Goal: Transaction & Acquisition: Purchase product/service

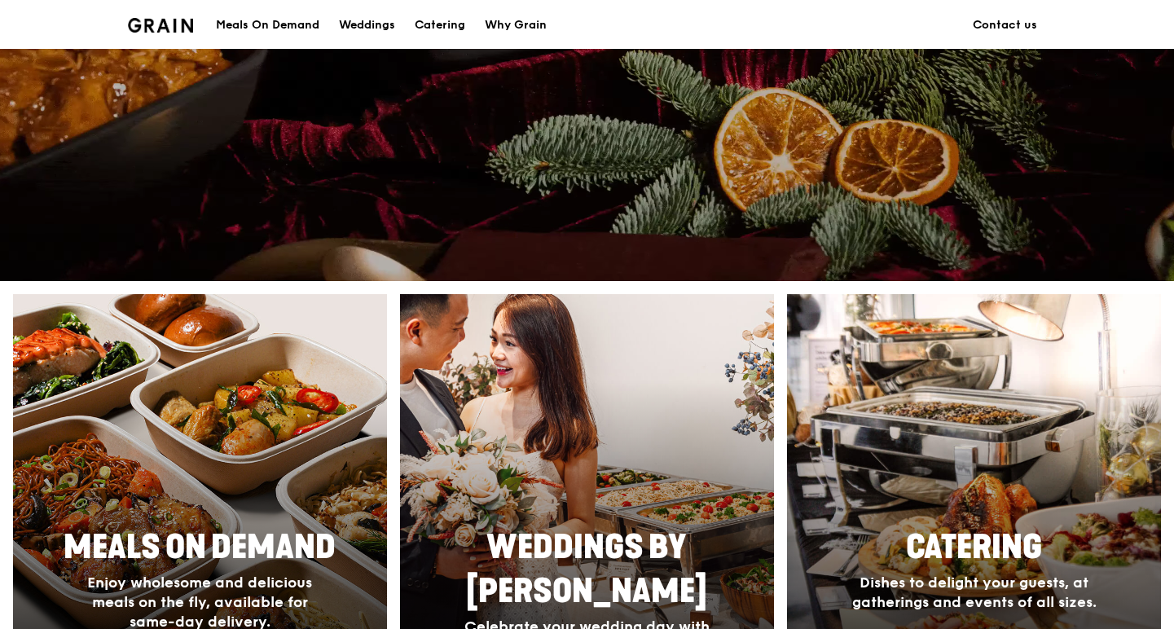
scroll to position [718, 0]
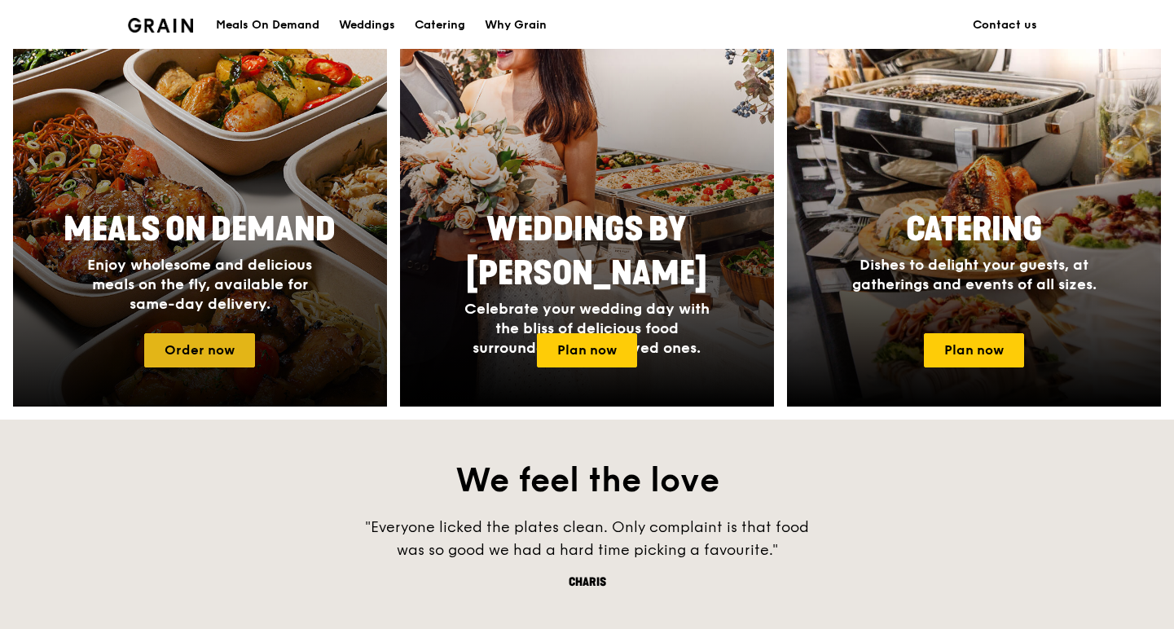
click at [195, 352] on link "Order now" at bounding box center [199, 350] width 111 height 34
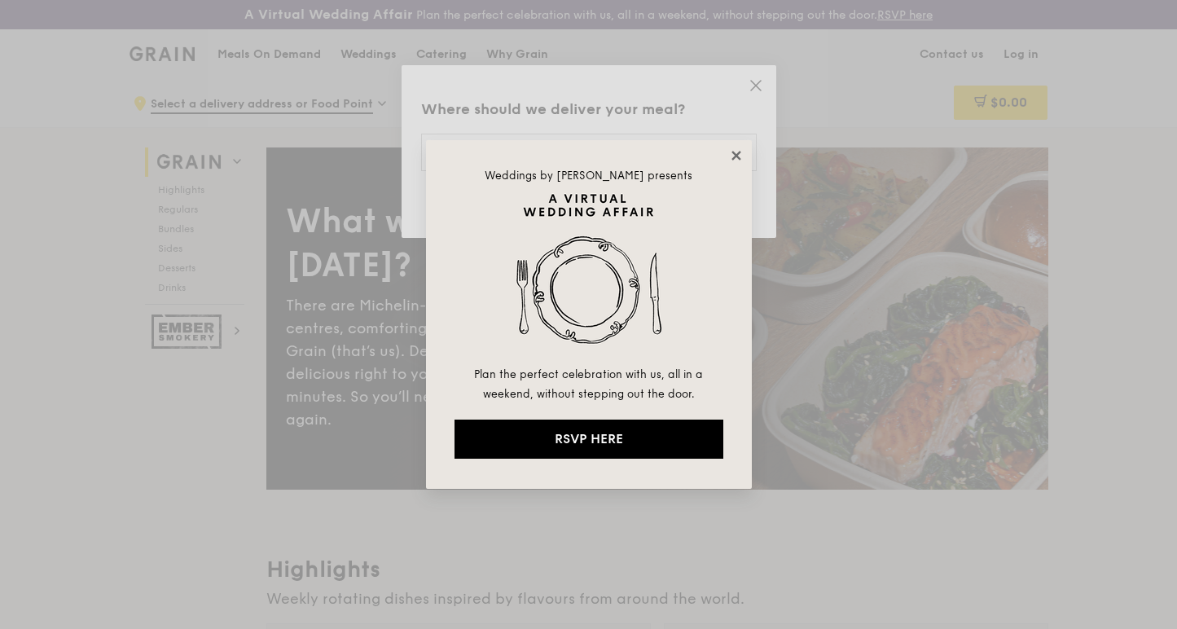
click at [729, 149] on icon at bounding box center [736, 155] width 15 height 15
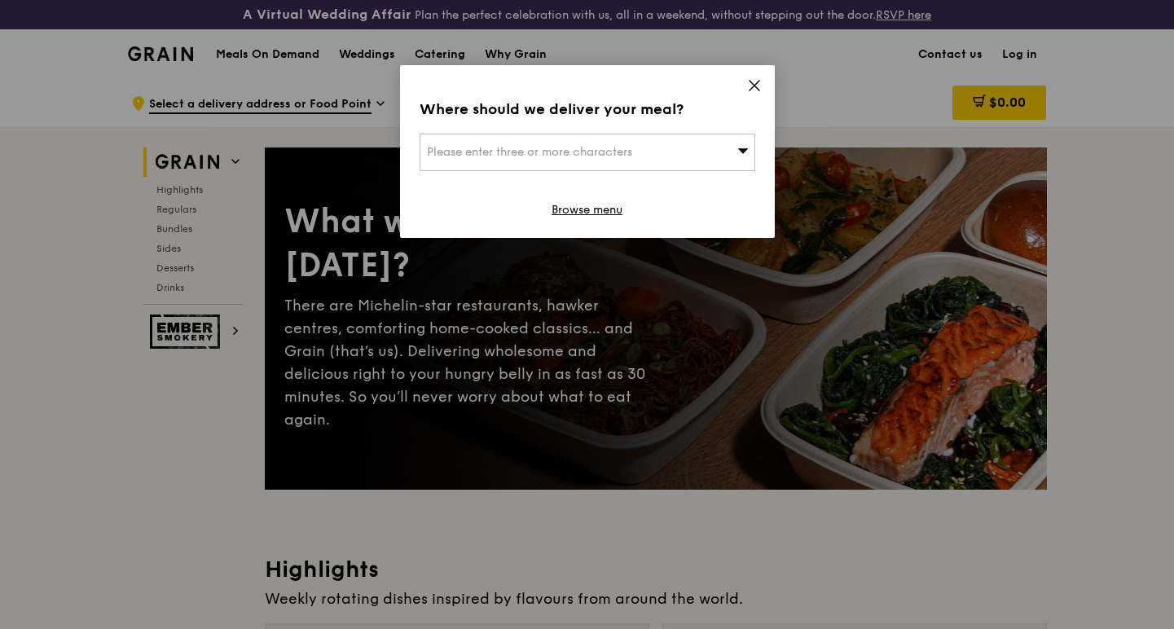
click at [752, 81] on icon at bounding box center [754, 85] width 15 height 15
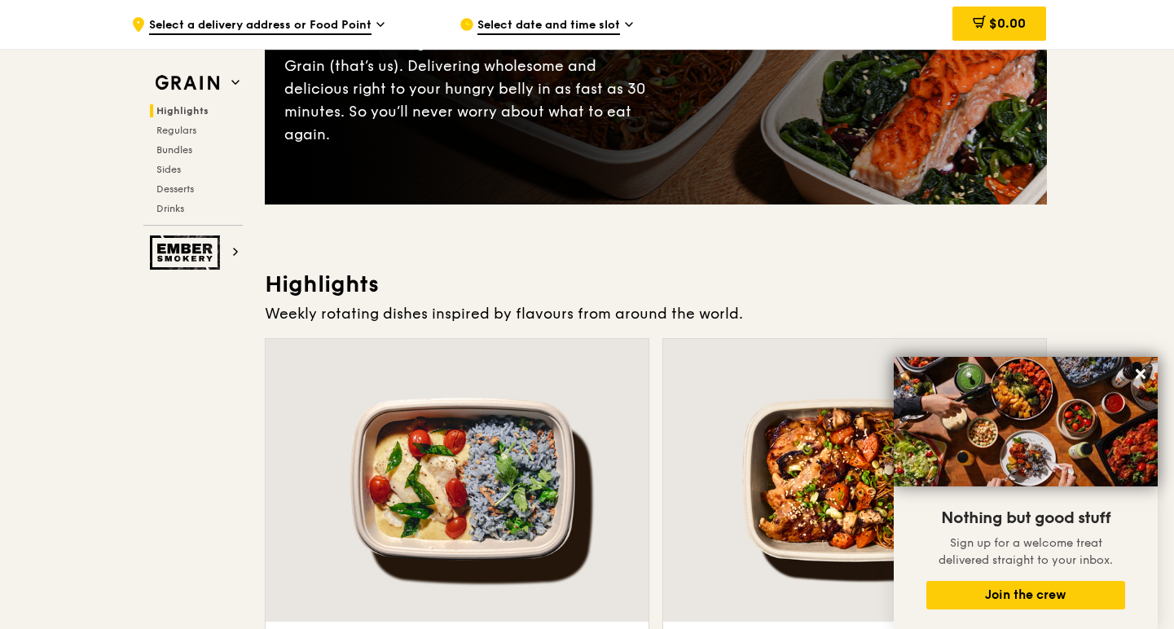
scroll to position [316, 0]
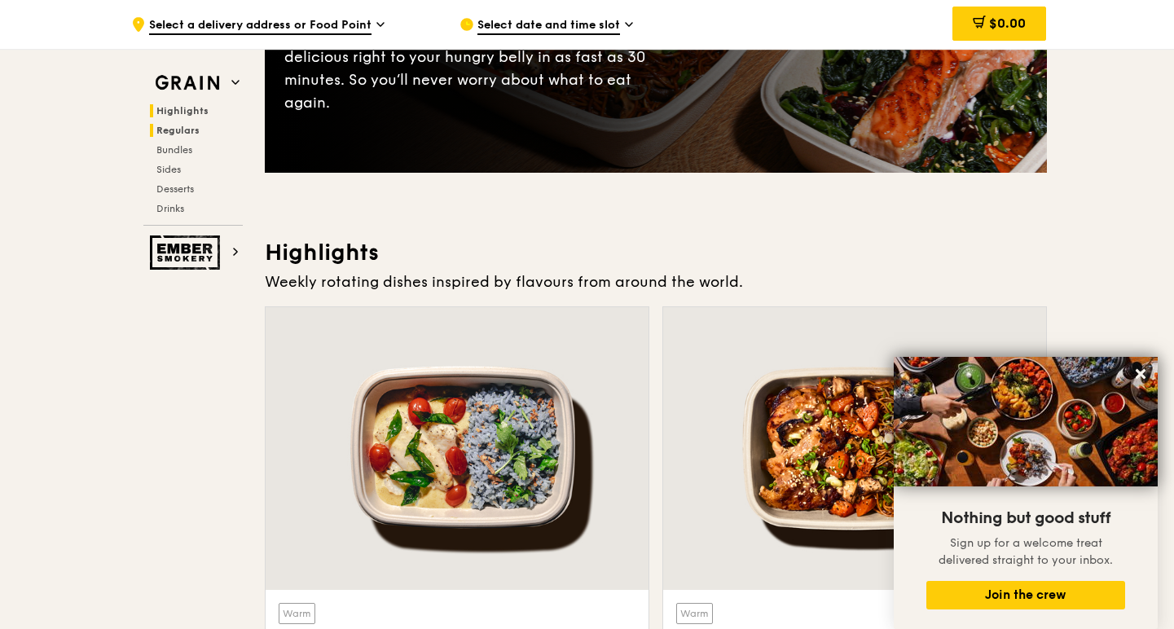
click at [165, 134] on span "Regulars" at bounding box center [177, 130] width 43 height 11
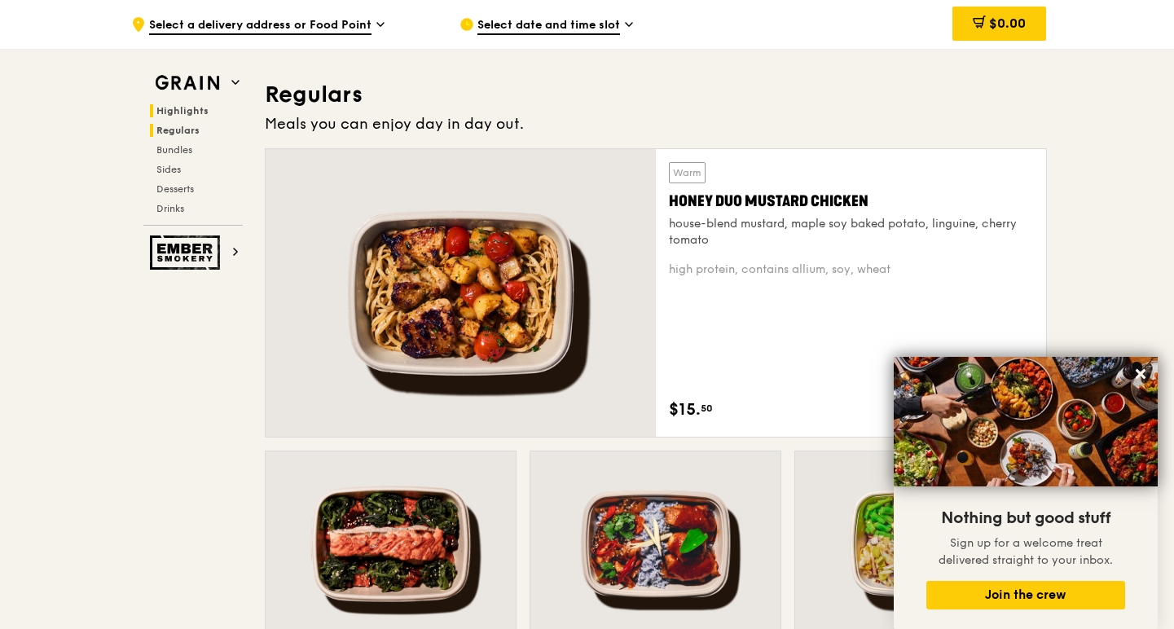
scroll to position [1084, 0]
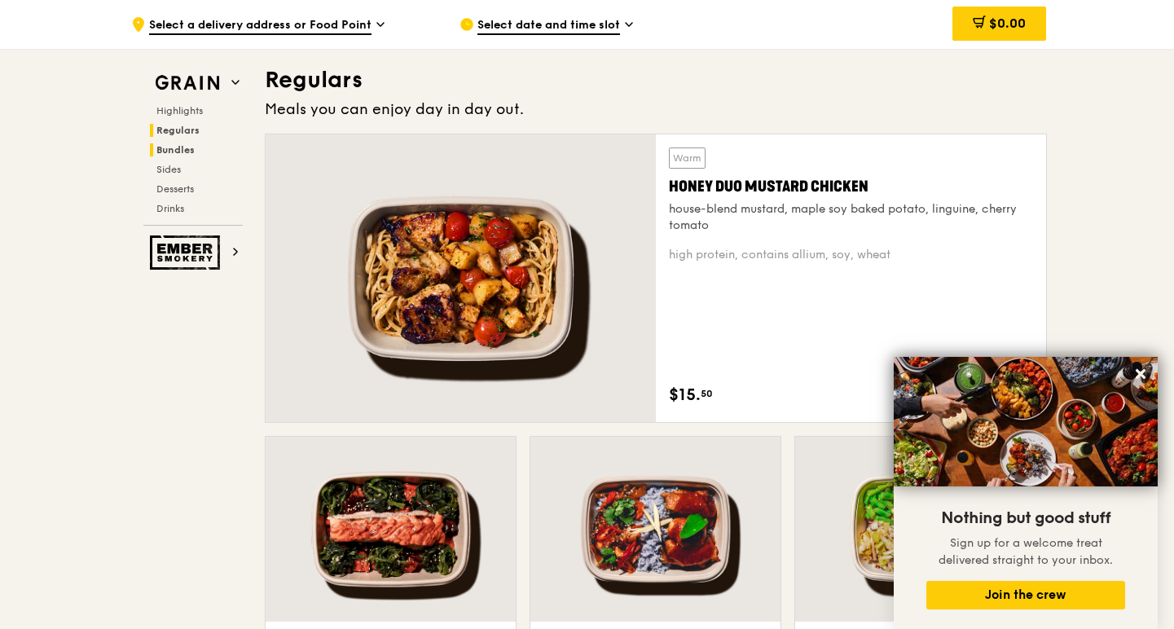
click at [169, 151] on span "Bundles" at bounding box center [175, 149] width 38 height 11
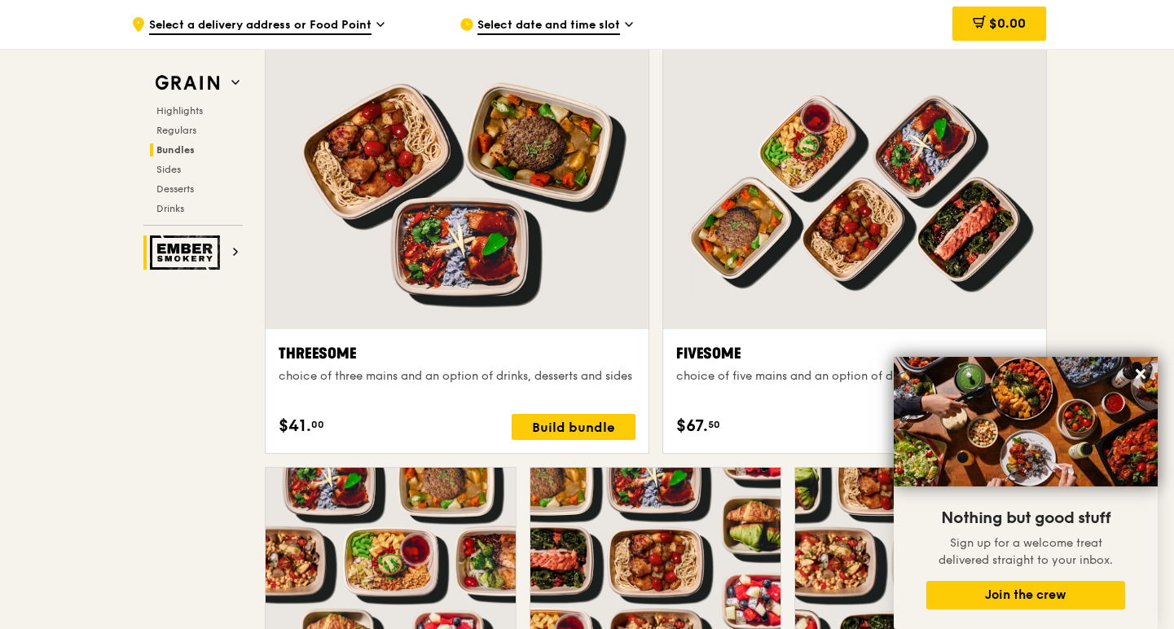
scroll to position [2855, 0]
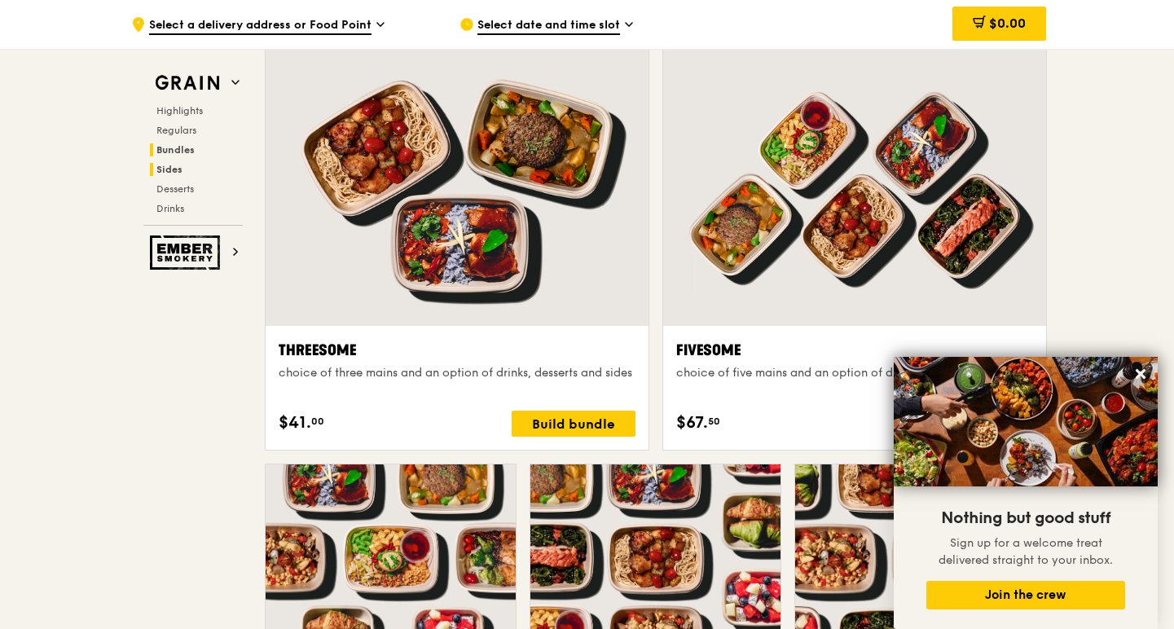
click at [169, 167] on span "Sides" at bounding box center [169, 169] width 26 height 11
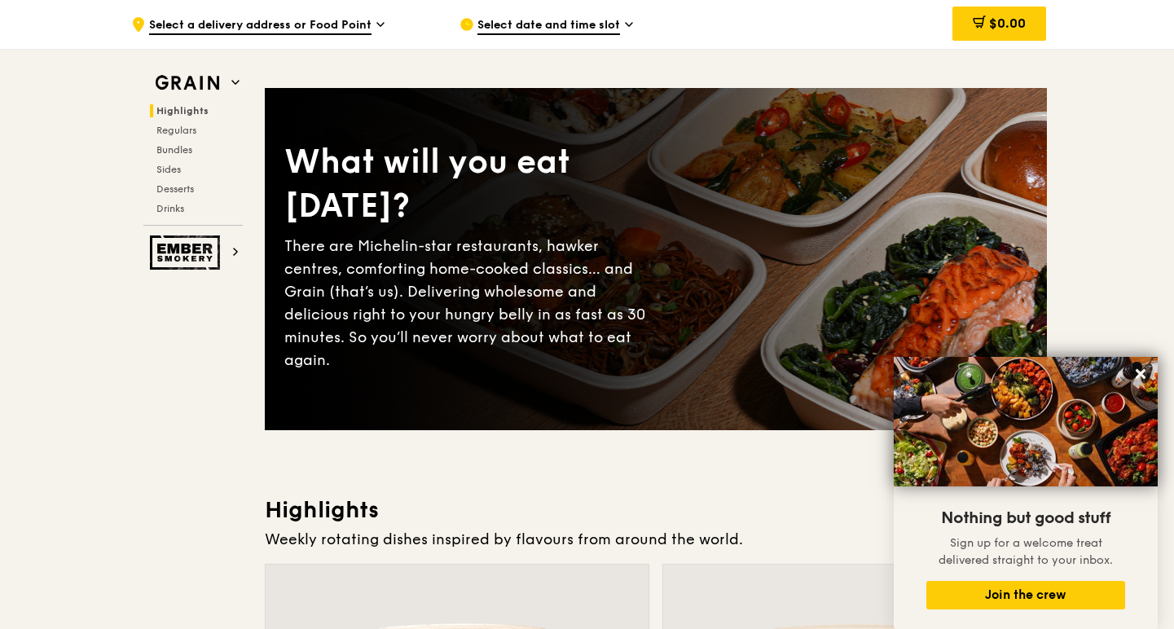
scroll to position [0, 0]
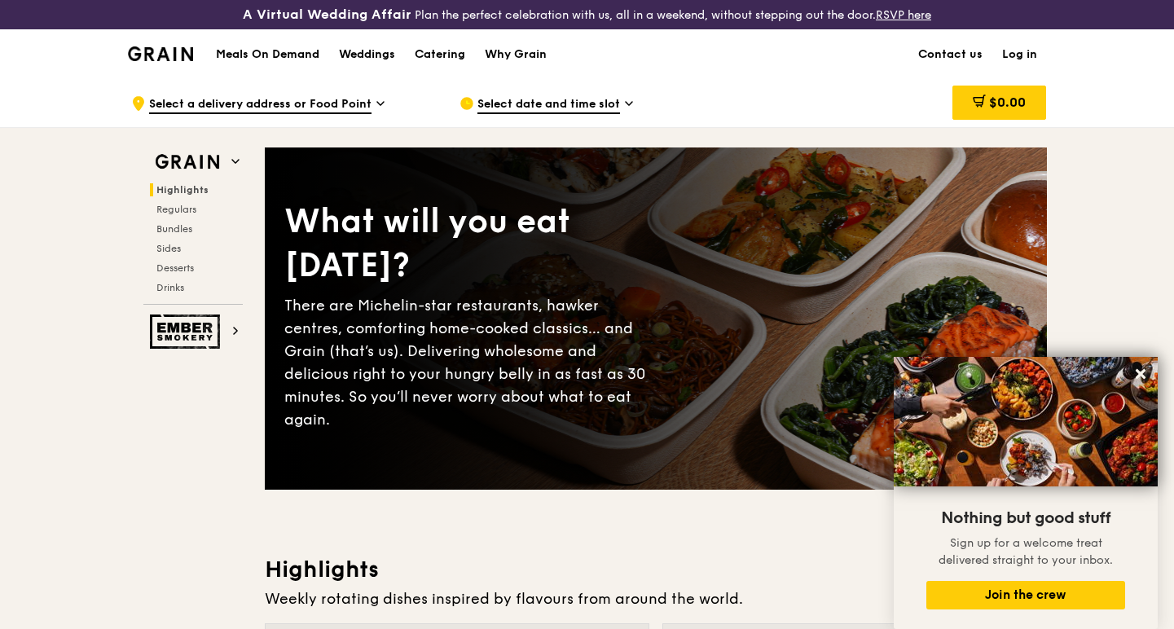
click at [296, 98] on span "Select a delivery address or Food Point" at bounding box center [260, 105] width 222 height 18
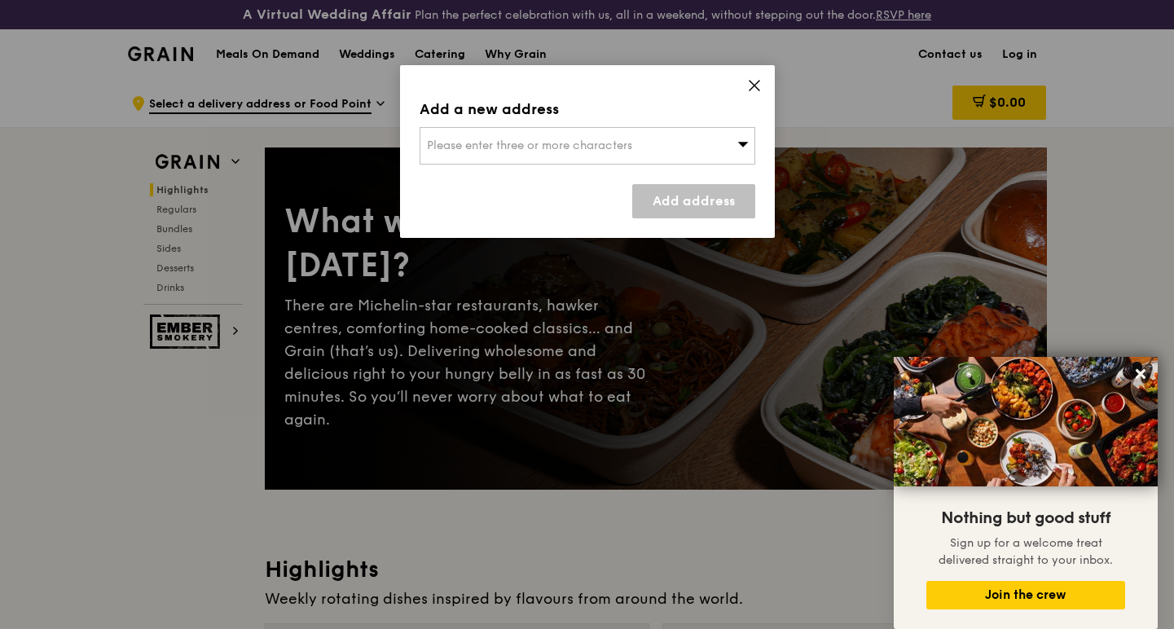
click at [509, 129] on div "Please enter three or more characters" at bounding box center [587, 145] width 336 height 37
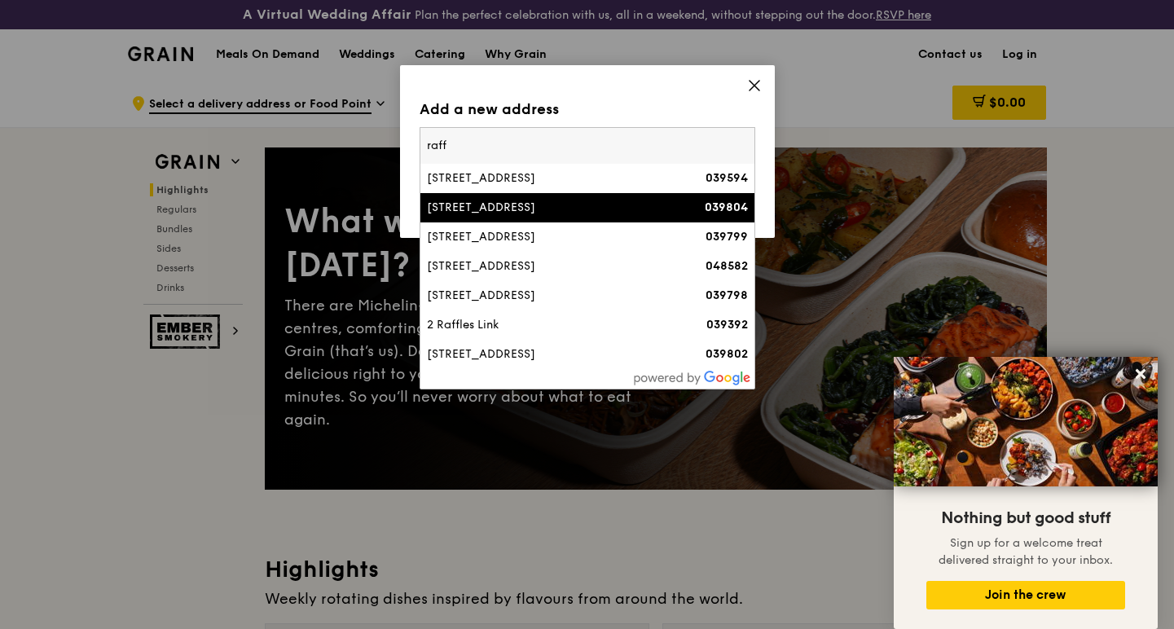
type input "raff"
click at [586, 196] on li "[STREET_ADDRESS] 039804" at bounding box center [587, 207] width 334 height 29
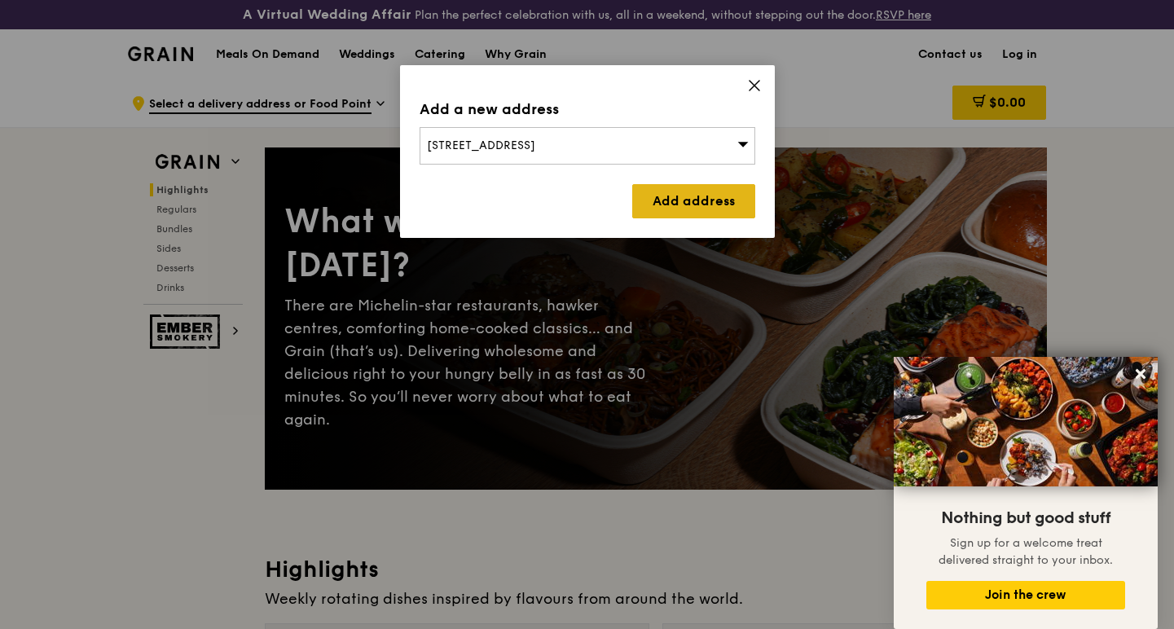
click at [671, 197] on link "Add address" at bounding box center [693, 201] width 123 height 34
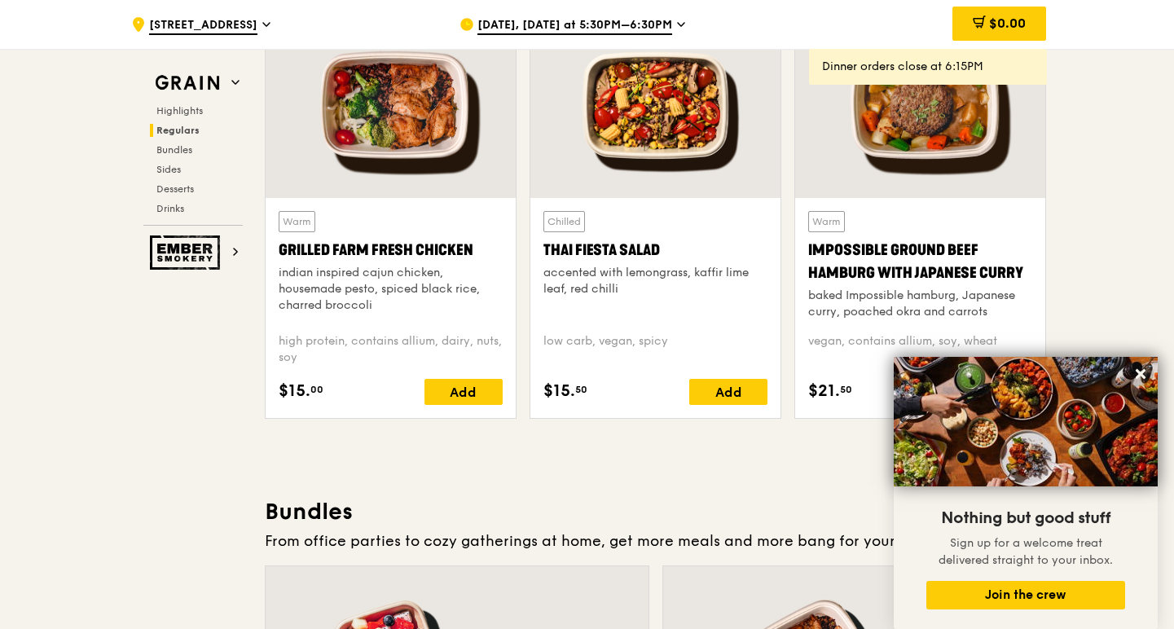
scroll to position [1955, 0]
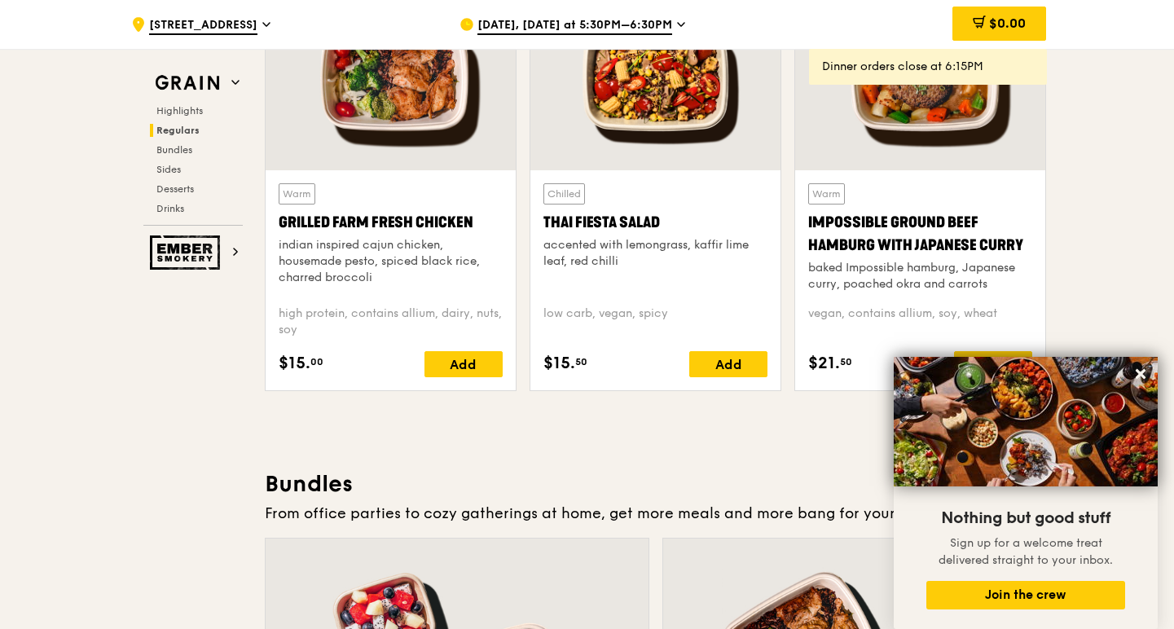
click at [428, 237] on div "indian inspired cajun chicken, housemade pesto, spiced black rice, charred broc…" at bounding box center [391, 261] width 224 height 49
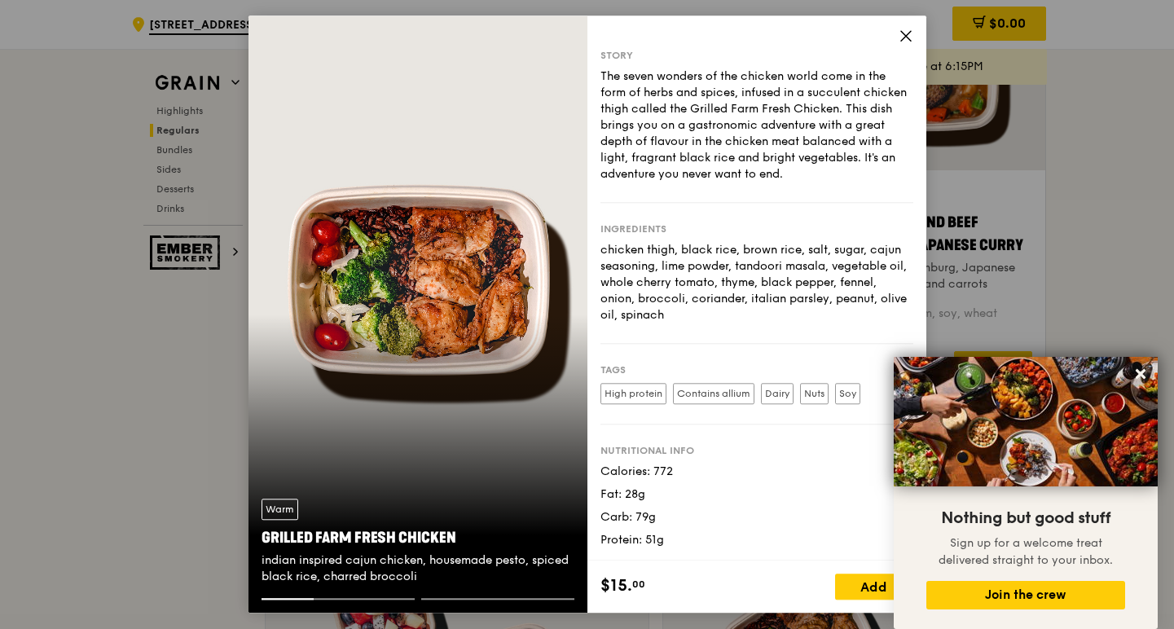
scroll to position [0, 0]
click at [904, 36] on icon at bounding box center [906, 36] width 10 height 10
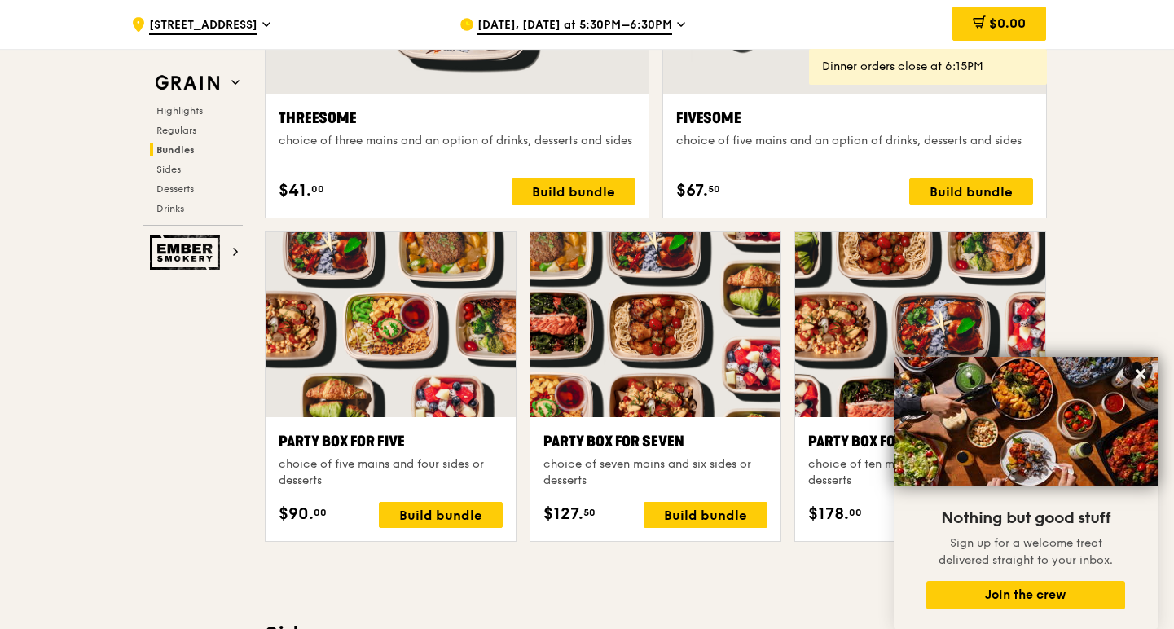
scroll to position [3092, 0]
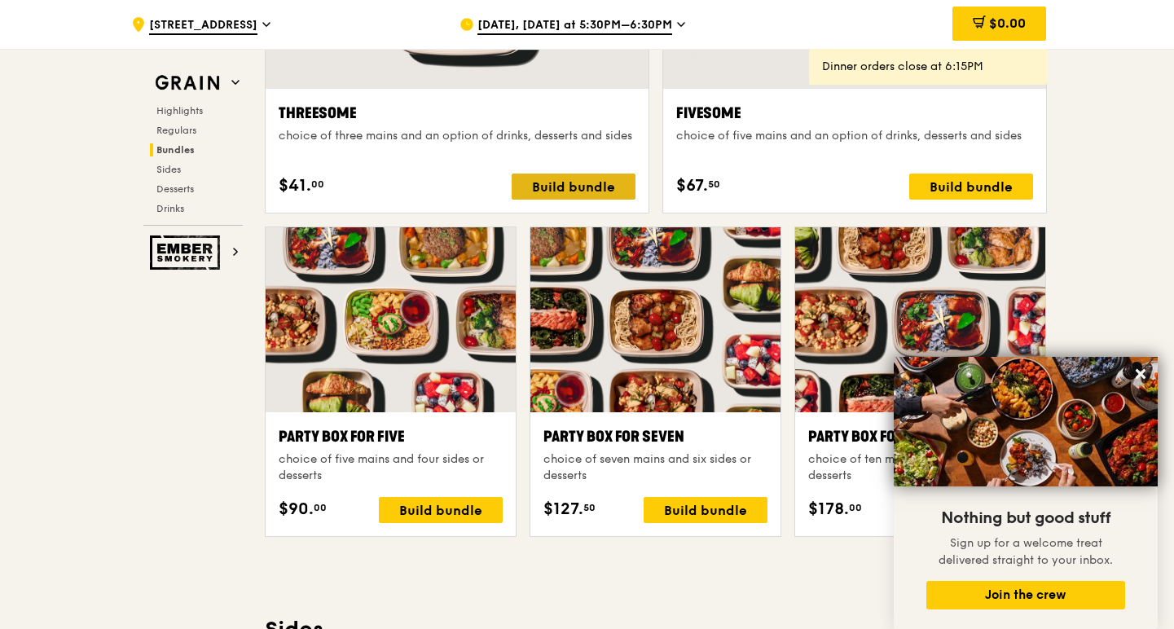
click at [614, 191] on div "Build bundle" at bounding box center [573, 186] width 124 height 26
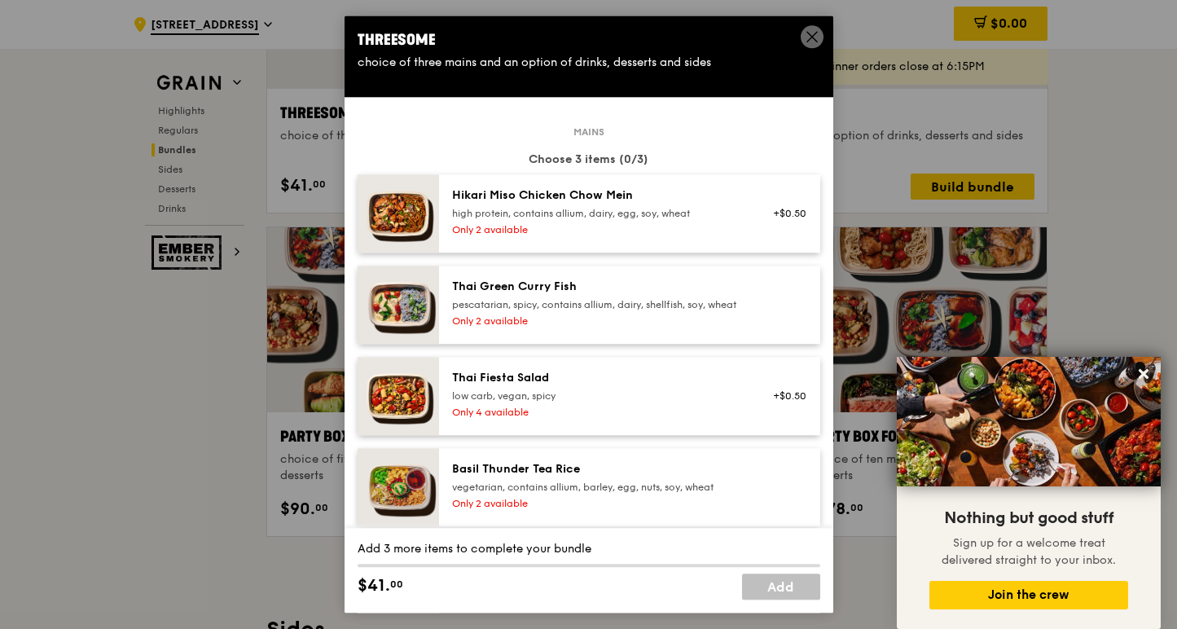
click at [816, 35] on icon at bounding box center [812, 36] width 15 height 15
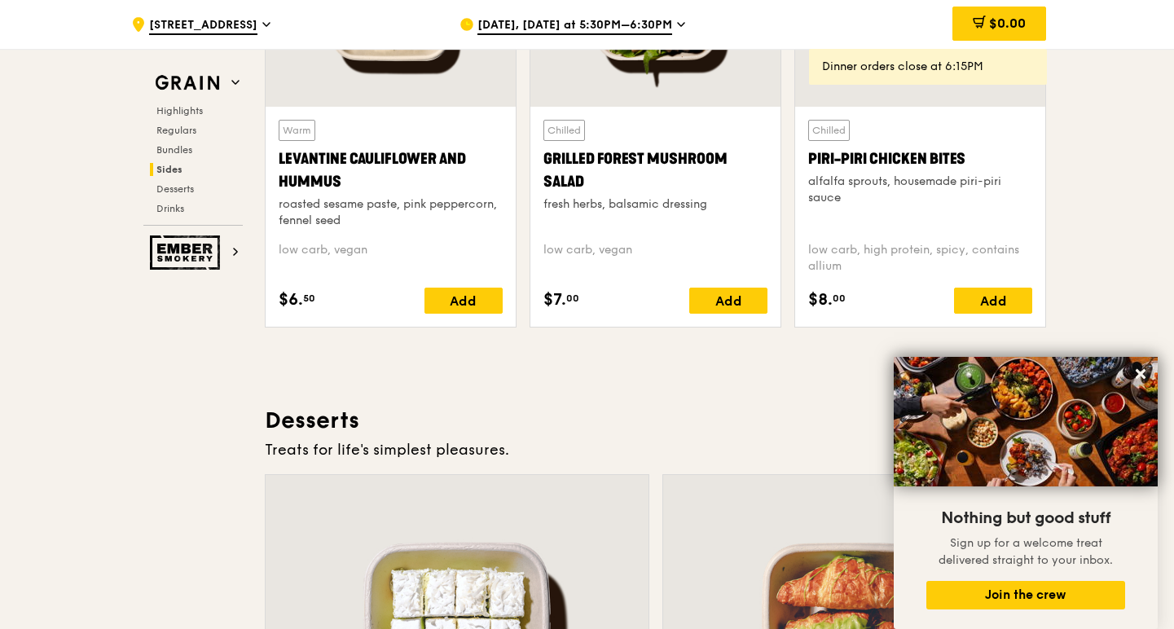
scroll to position [4328, 0]
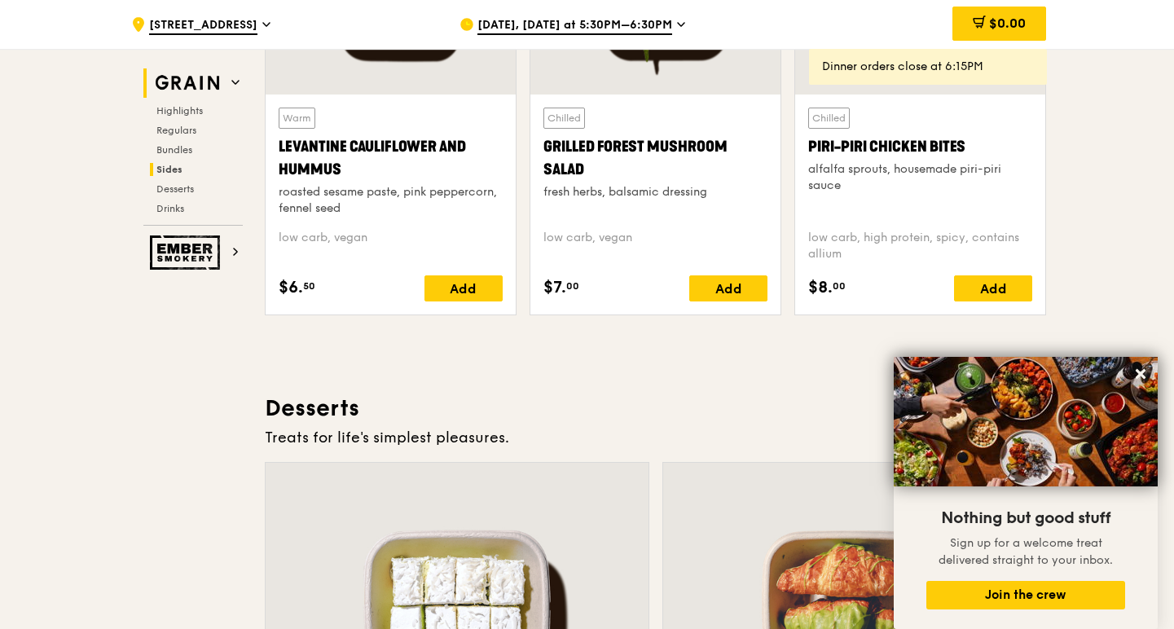
click at [216, 87] on img at bounding box center [187, 82] width 75 height 29
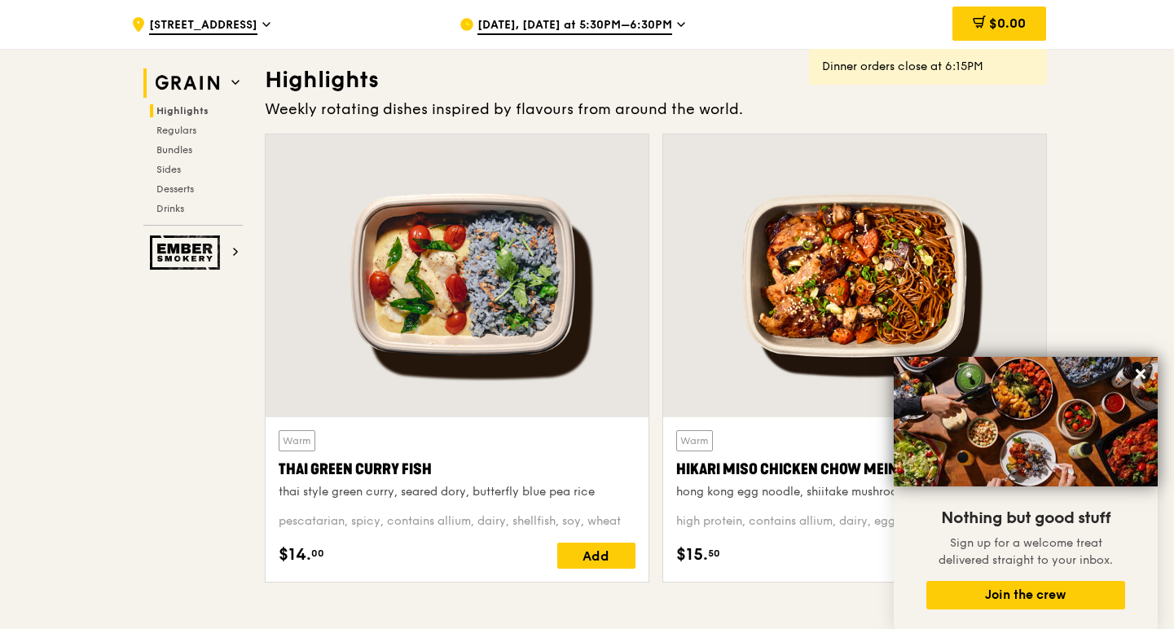
scroll to position [489, 0]
click at [1142, 373] on icon at bounding box center [1140, 374] width 10 height 10
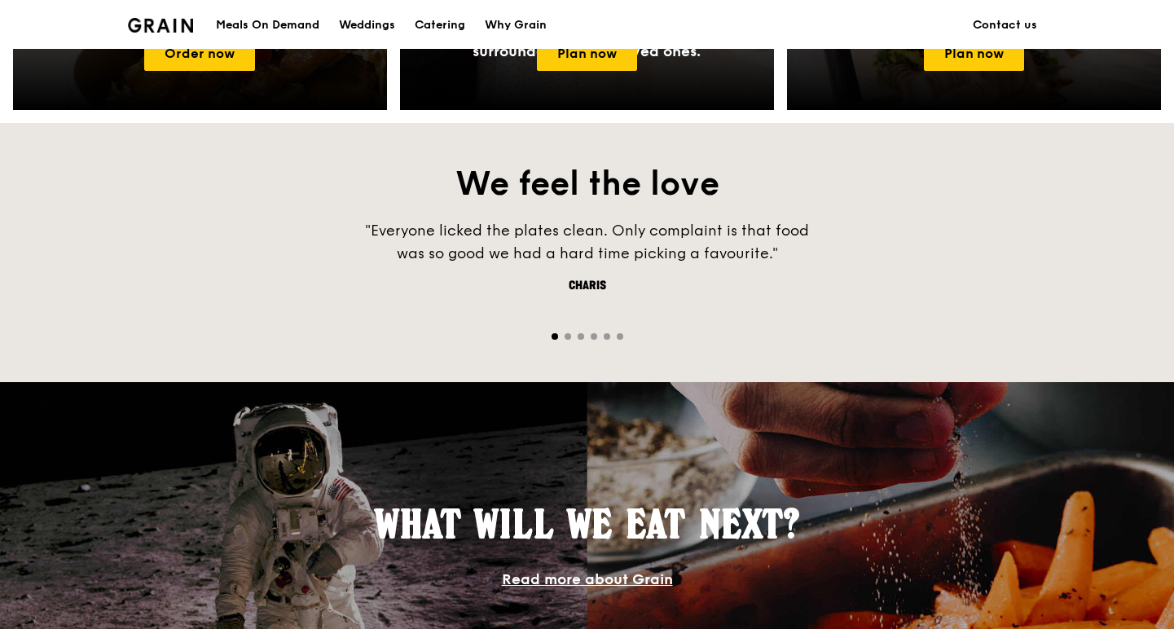
scroll to position [726, 0]
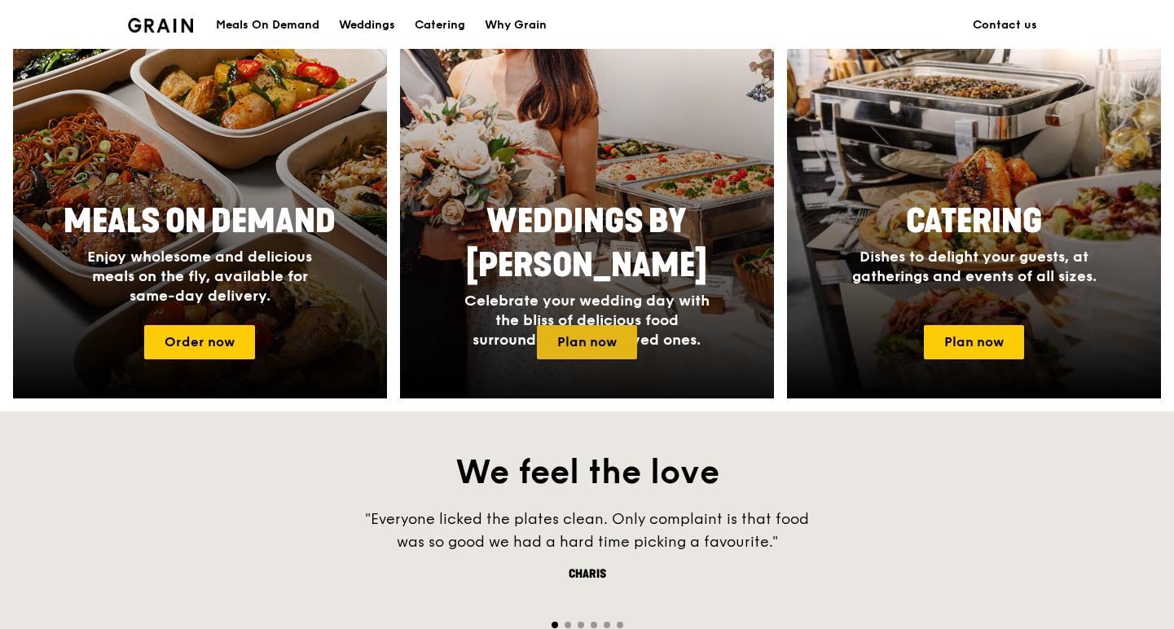
click at [599, 328] on link "Plan now" at bounding box center [587, 342] width 100 height 34
